Goal: Obtain resource: Download file/media

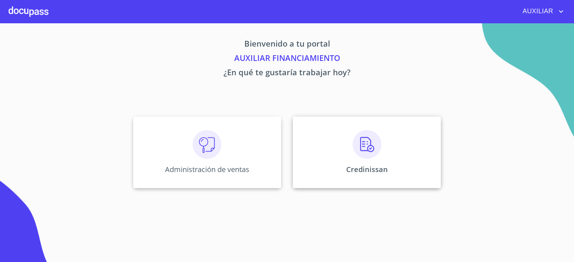
click at [366, 150] on img at bounding box center [367, 144] width 29 height 29
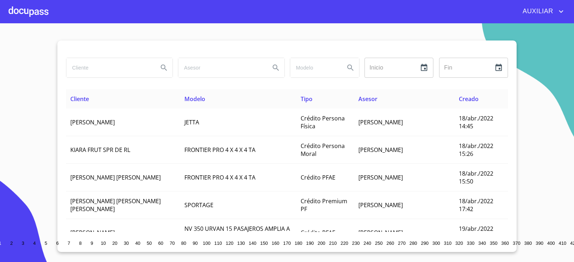
click at [106, 73] on input "search" at bounding box center [109, 67] width 86 height 19
paste input "[PERSON_NAME] [PERSON_NAME]"
type input "[PERSON_NAME] [PERSON_NAME]"
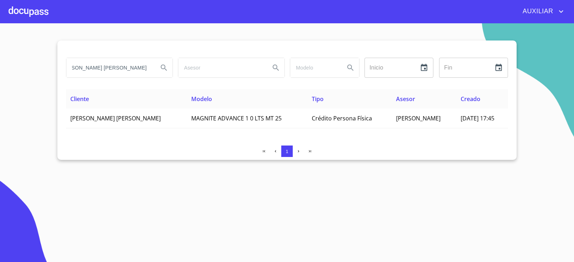
scroll to position [0, 0]
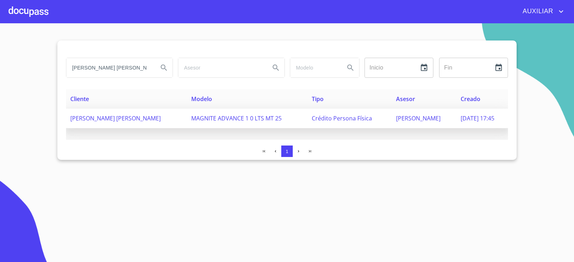
click at [129, 126] on td "[PERSON_NAME] [PERSON_NAME]" at bounding box center [126, 119] width 121 height 20
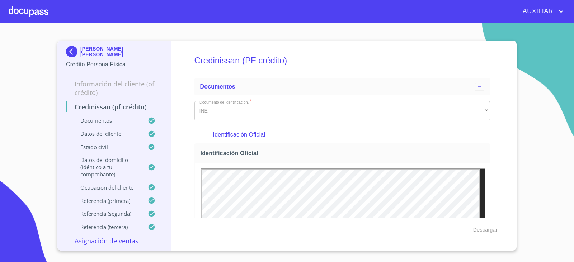
click at [510, 227] on div "Descargar" at bounding box center [343, 230] width 342 height 24
click at [487, 228] on span "Descargar" at bounding box center [486, 230] width 24 height 9
